Goal: Find specific page/section

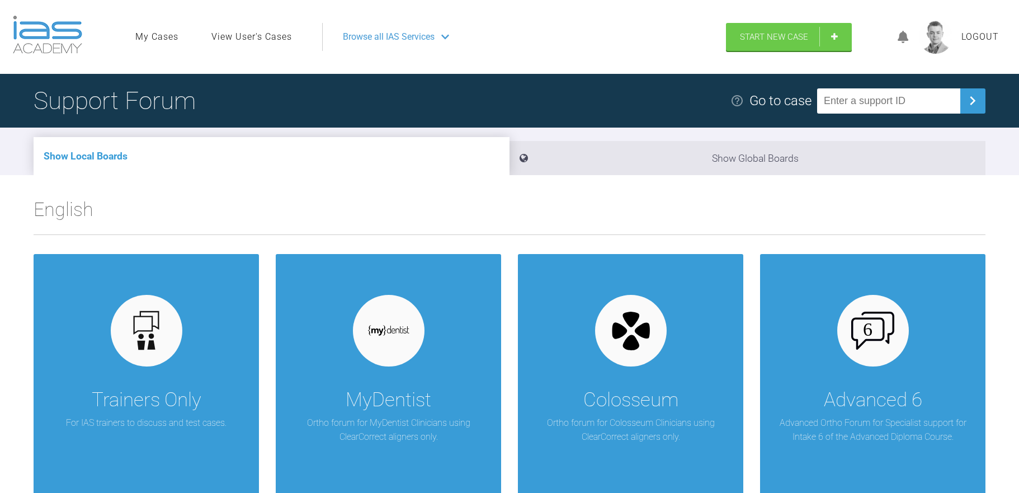
click at [905, 102] on input "text" at bounding box center [888, 100] width 143 height 25
paste input "OSWAV6IO"
type input "OSWAV6IO"
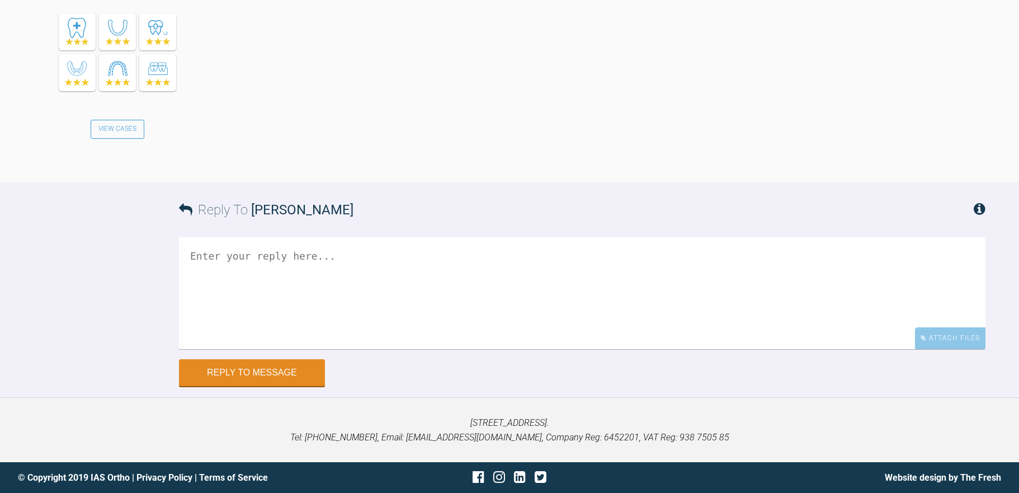
scroll to position [1956, 0]
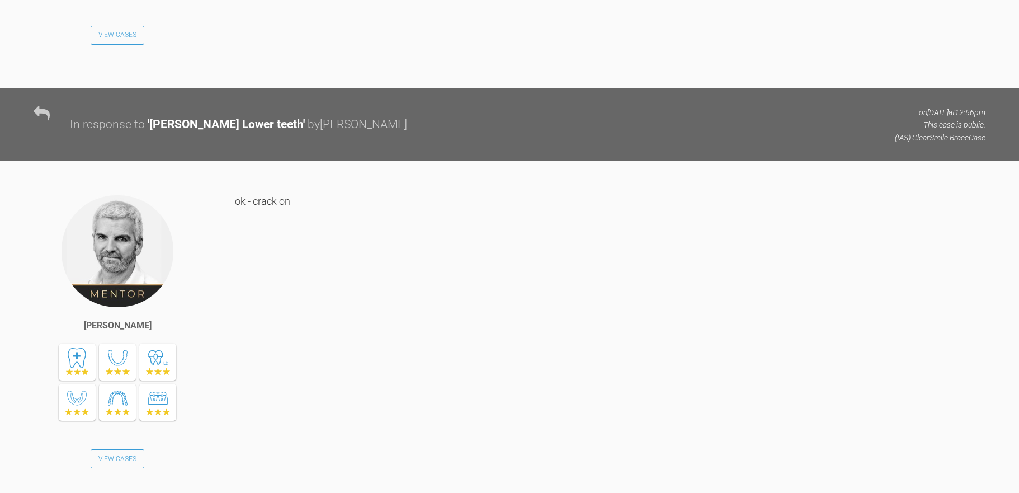
scroll to position [15292, 0]
